Goal: Check status: Check status

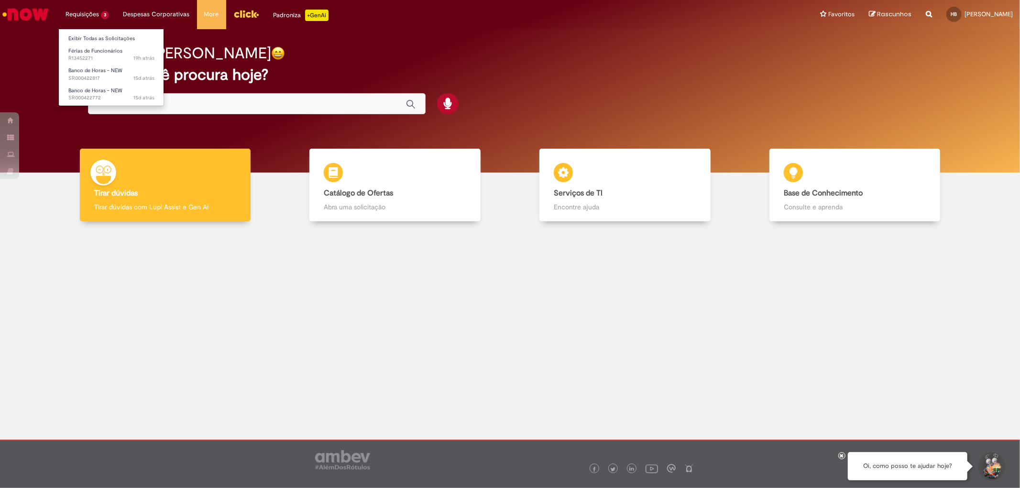
click at [80, 10] on li "Requisições 3 Exibir Todas as Solicitações Férias de Funcionários 19h atrás 19 …" at bounding box center [87, 14] width 58 height 29
click at [110, 37] on link "Exibir Todas as Solicitações" at bounding box center [111, 38] width 105 height 11
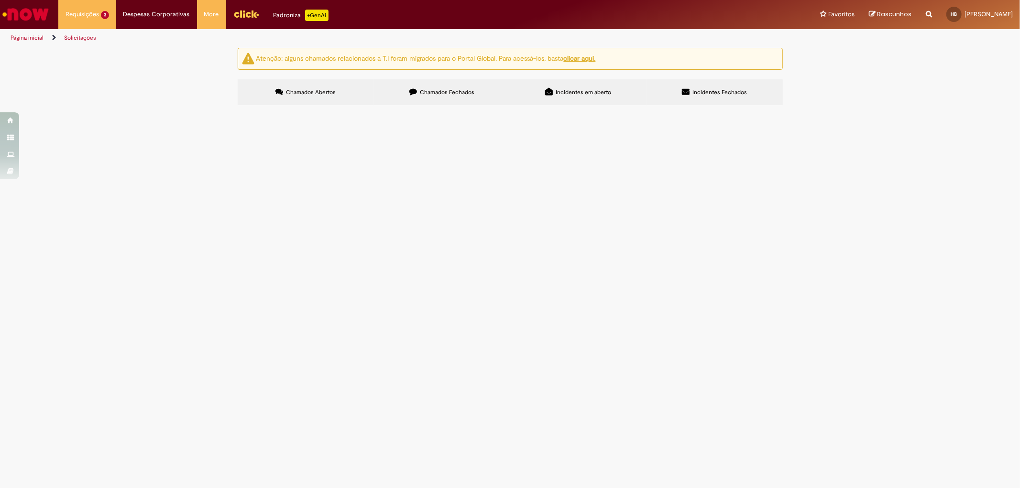
click at [450, 91] on span "Chamados Fechados" at bounding box center [447, 92] width 54 height 8
click at [0, 0] on span "Locação de sistema CFTV" at bounding box center [0, 0] width 0 height 0
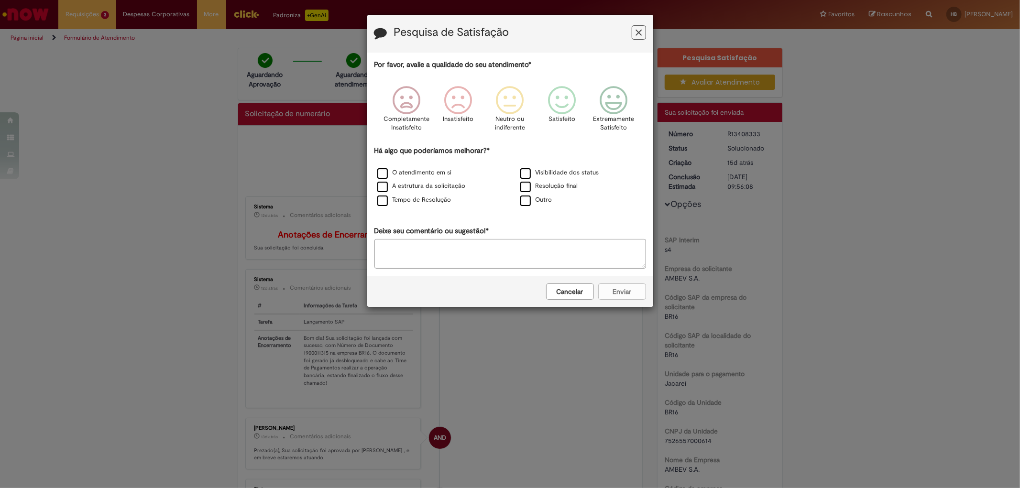
click at [643, 34] on button "Feedback" at bounding box center [639, 32] width 14 height 14
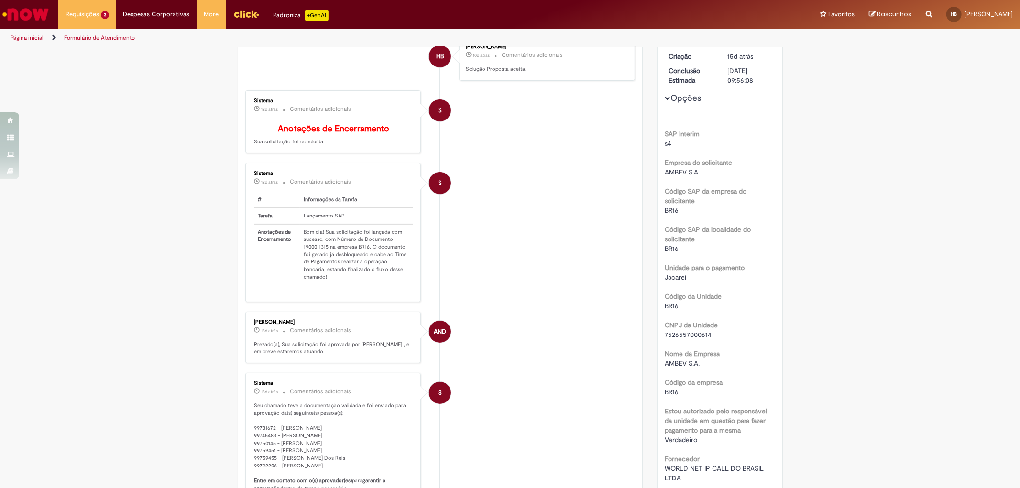
scroll to position [53, 0]
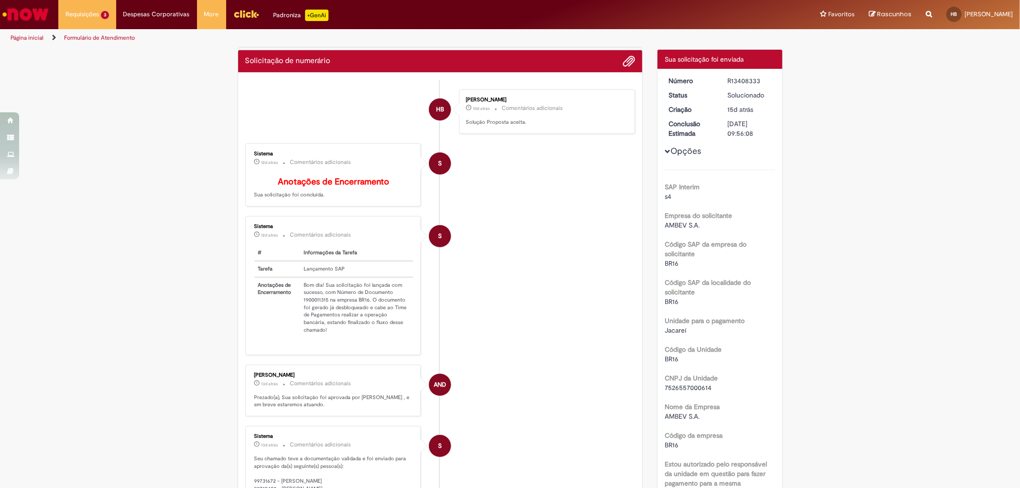
click at [581, 278] on li "S Sistema 12d atrás 12 dias atrás Comentários adicionais # Informações da Taref…" at bounding box center [440, 285] width 390 height 139
click at [107, 59] on span "20h atrás 20 horas atrás R13452271" at bounding box center [111, 58] width 86 height 8
